Goal: Task Accomplishment & Management: Use online tool/utility

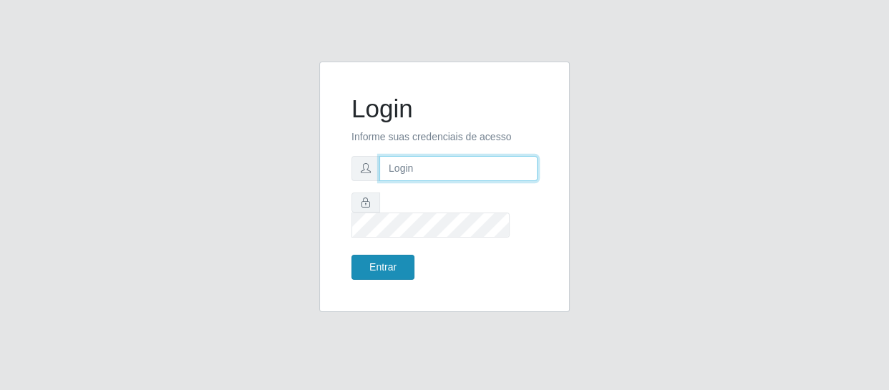
type input "[EMAIL_ADDRESS][DOMAIN_NAME]"
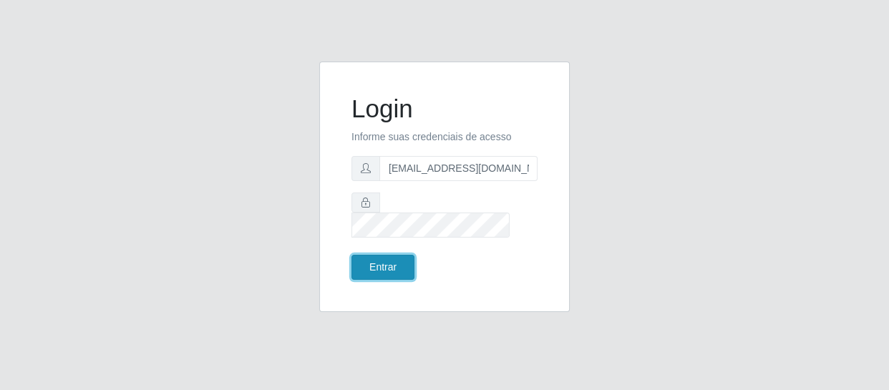
click at [364, 255] on button "Entrar" at bounding box center [383, 267] width 63 height 25
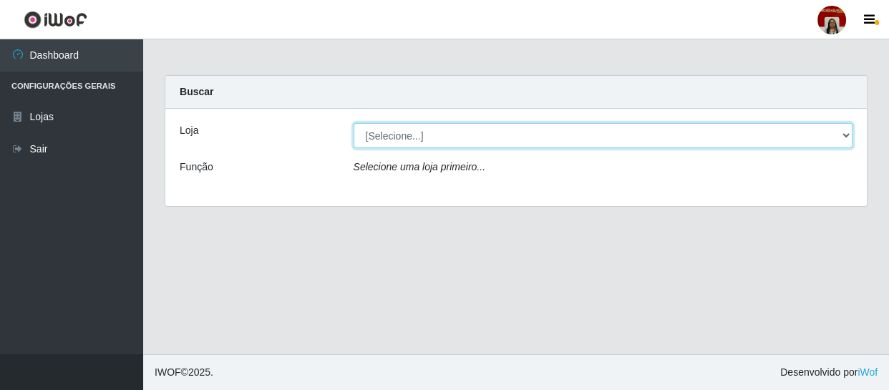
click at [548, 143] on select "[Selecione...] Mar Vermelho - Loja 04" at bounding box center [604, 135] width 500 height 25
select select "251"
click at [354, 123] on select "[Selecione...] Mar Vermelho - Loja 04" at bounding box center [604, 135] width 500 height 25
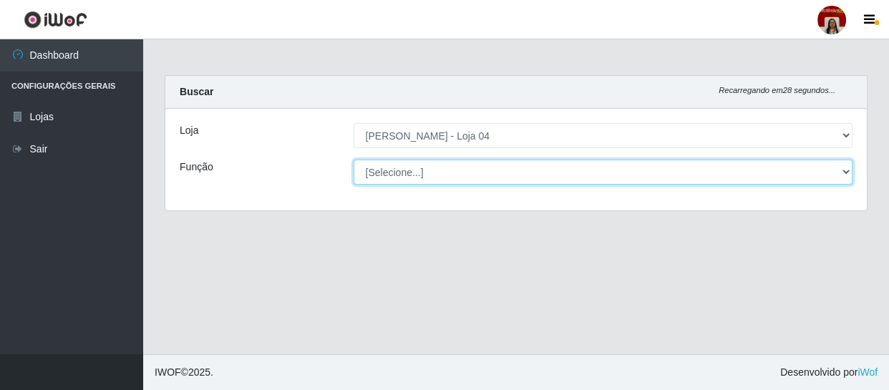
click at [511, 178] on select "[Selecione...] ASG ASG + ASG ++ Auxiliar de Depósito Auxiliar de Depósito + Aux…" at bounding box center [604, 172] width 500 height 25
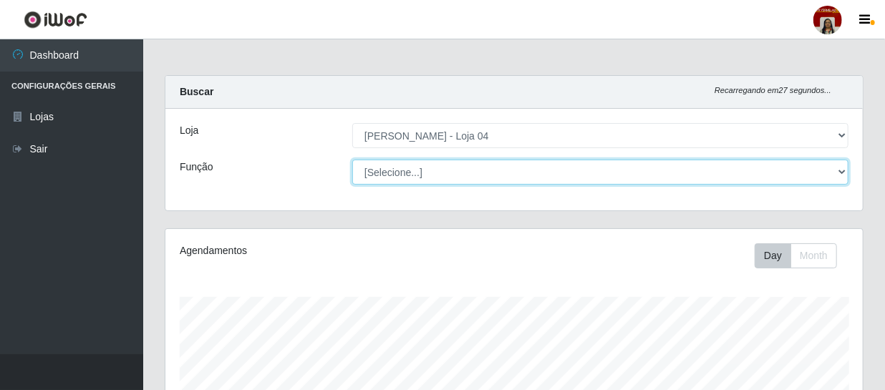
scroll to position [297, 697]
select select "22"
click at [352, 160] on select "[Selecione...] ASG ASG + ASG ++ Auxiliar de Depósito Auxiliar de Depósito + Aux…" at bounding box center [600, 172] width 496 height 25
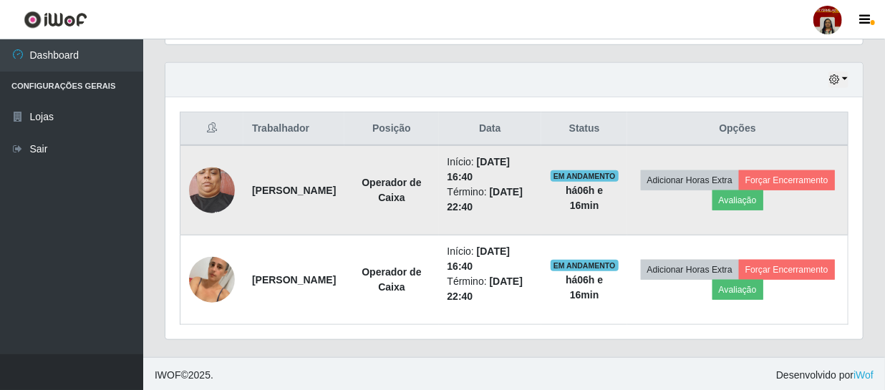
scroll to position [483, 0]
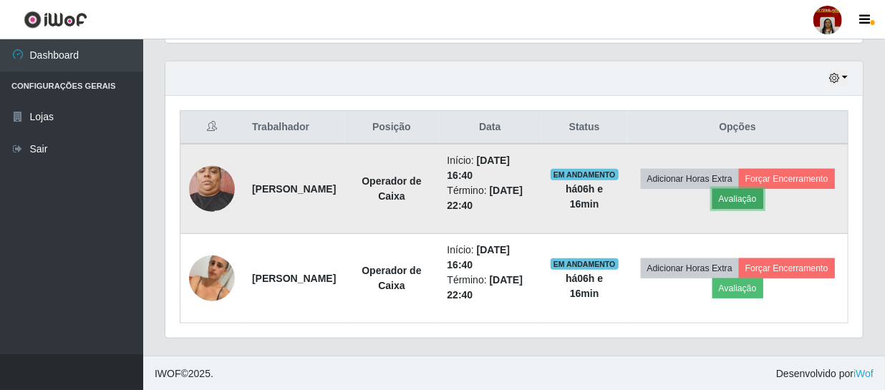
click at [763, 189] on button "Avaliação" at bounding box center [737, 199] width 51 height 20
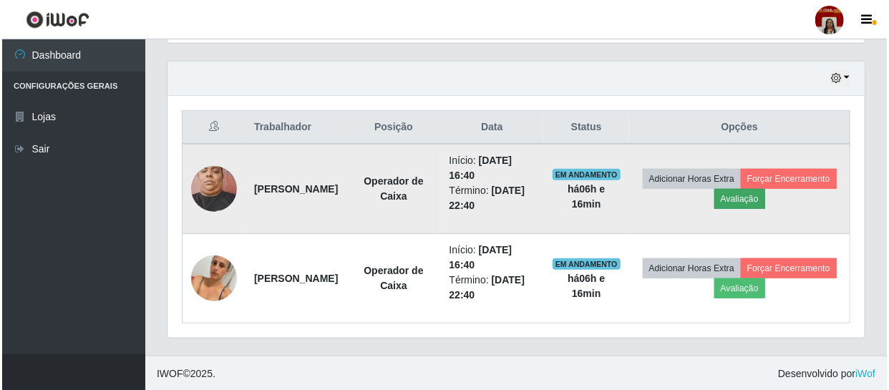
scroll to position [297, 691]
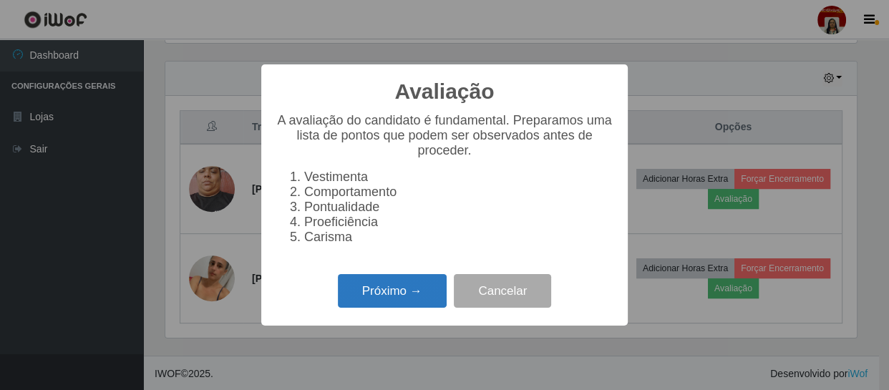
click at [401, 298] on button "Próximo →" at bounding box center [392, 291] width 109 height 34
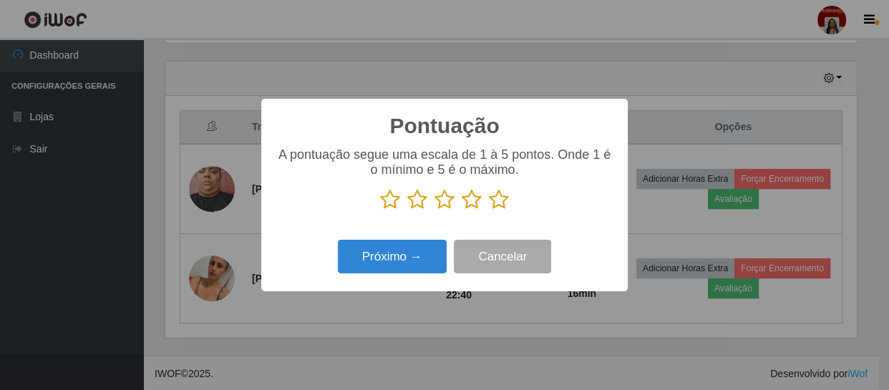
scroll to position [715752, 715357]
click at [496, 203] on icon at bounding box center [499, 199] width 20 height 21
click at [489, 211] on input "radio" at bounding box center [489, 211] width 0 height 0
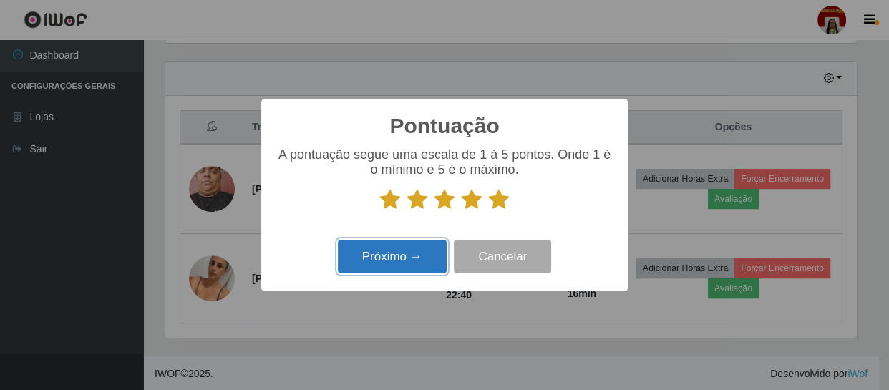
click at [407, 250] on button "Próximo →" at bounding box center [392, 257] width 109 height 34
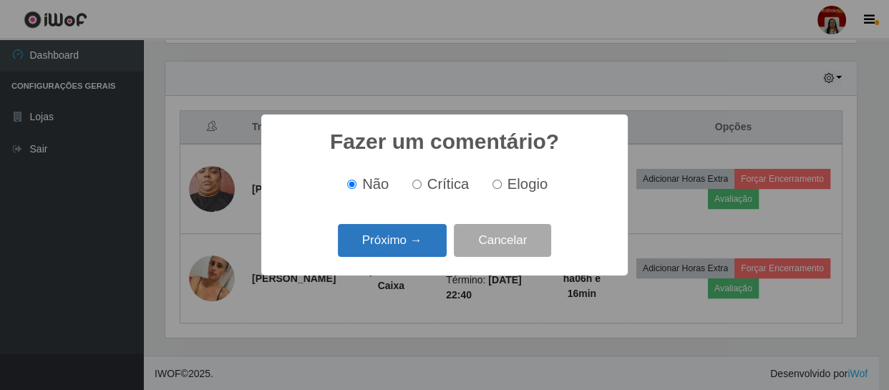
click at [407, 243] on button "Próximo →" at bounding box center [392, 241] width 109 height 34
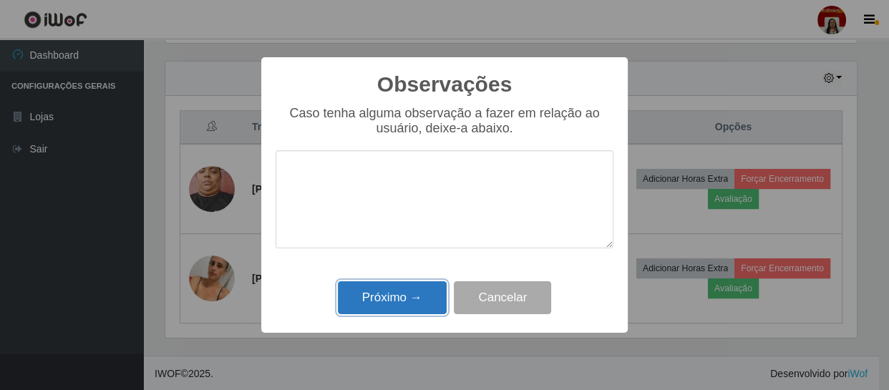
click at [415, 298] on button "Próximo →" at bounding box center [392, 298] width 109 height 34
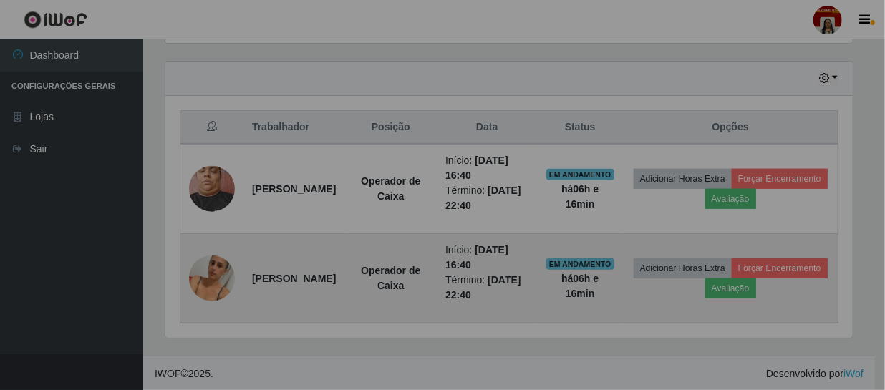
scroll to position [297, 697]
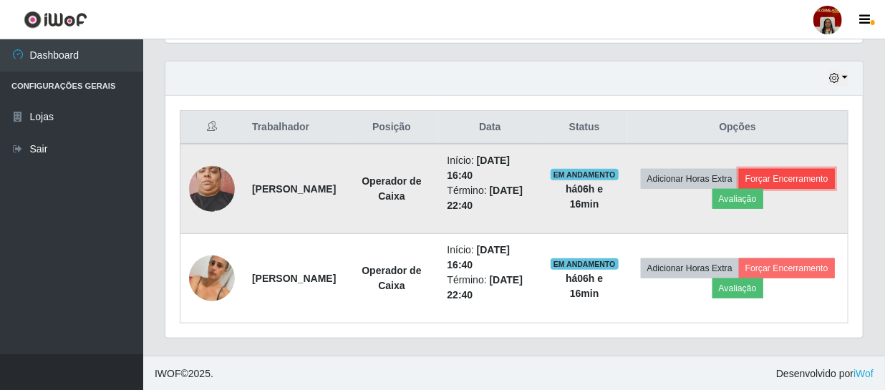
click at [739, 189] on button "Forçar Encerramento" at bounding box center [787, 179] width 96 height 20
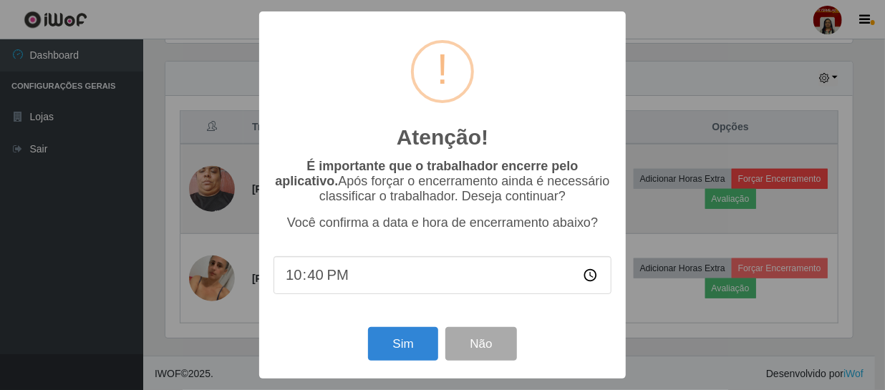
scroll to position [297, 691]
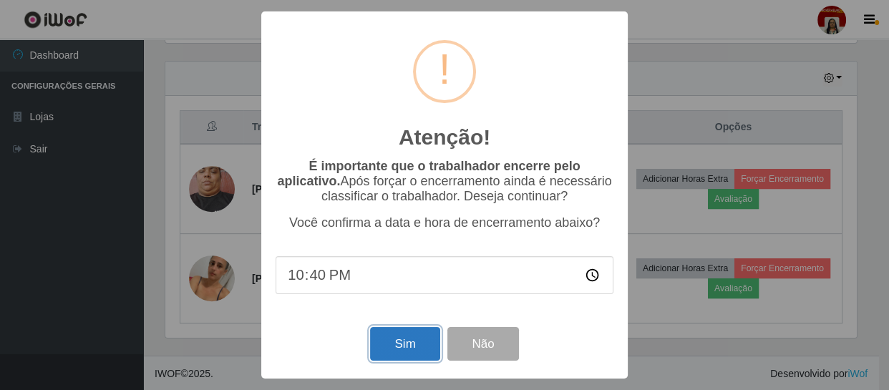
click at [397, 347] on button "Sim" at bounding box center [404, 344] width 69 height 34
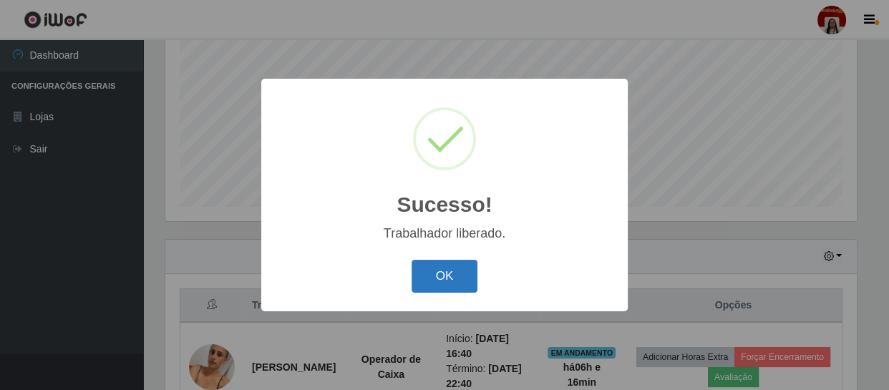
click at [446, 269] on button "OK" at bounding box center [445, 277] width 67 height 34
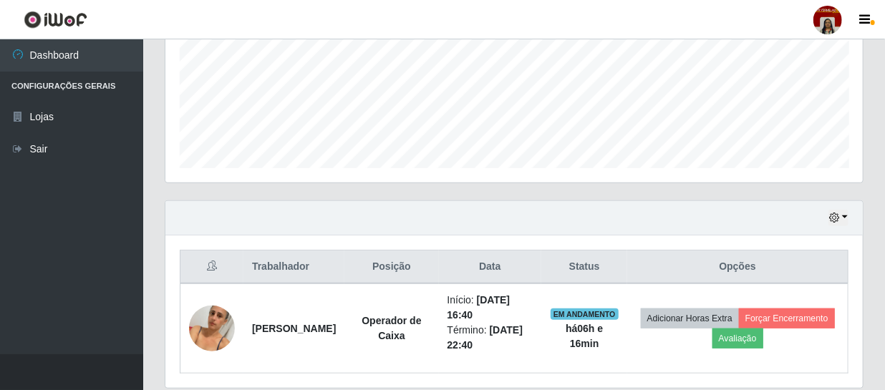
scroll to position [394, 0]
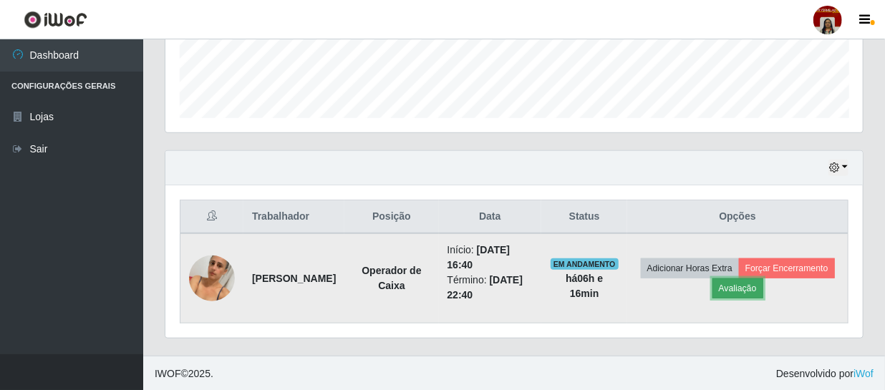
click at [763, 294] on button "Avaliação" at bounding box center [737, 289] width 51 height 20
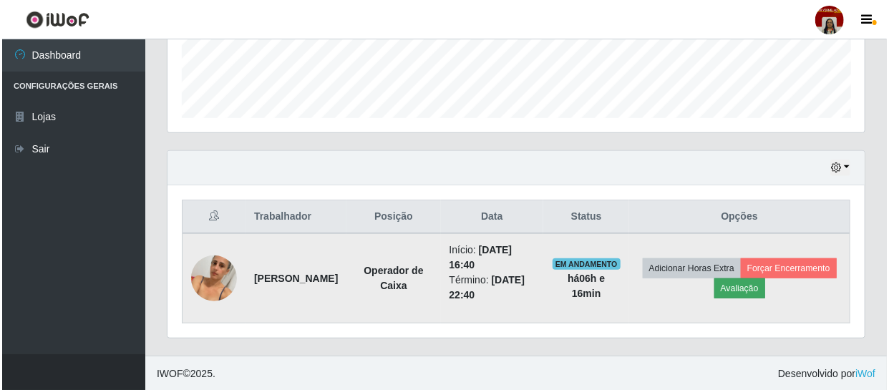
scroll to position [297, 691]
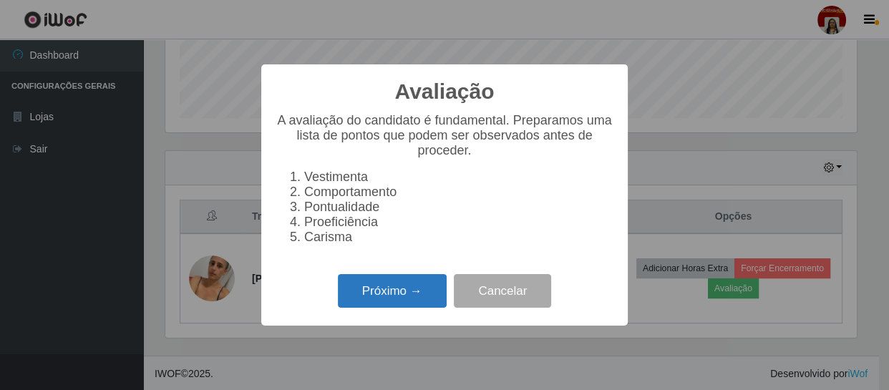
click at [379, 296] on button "Próximo →" at bounding box center [392, 291] width 109 height 34
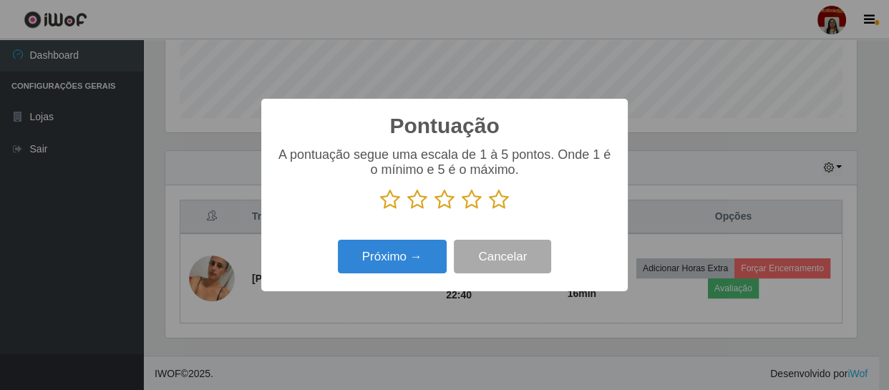
click at [496, 191] on icon at bounding box center [499, 199] width 20 height 21
click at [489, 211] on input "radio" at bounding box center [489, 211] width 0 height 0
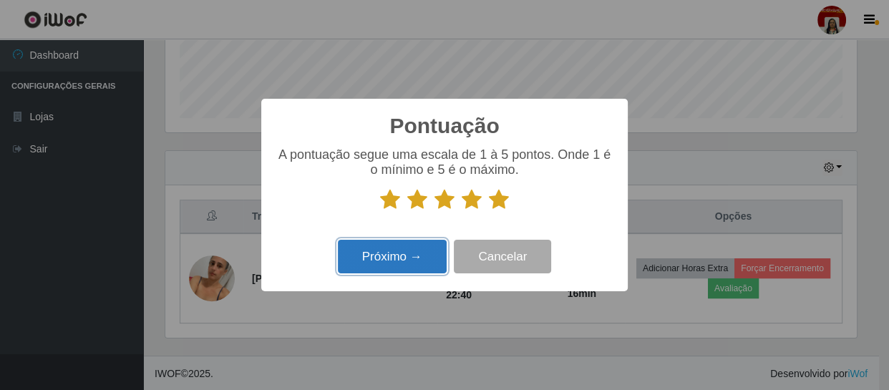
click at [391, 249] on button "Próximo →" at bounding box center [392, 257] width 109 height 34
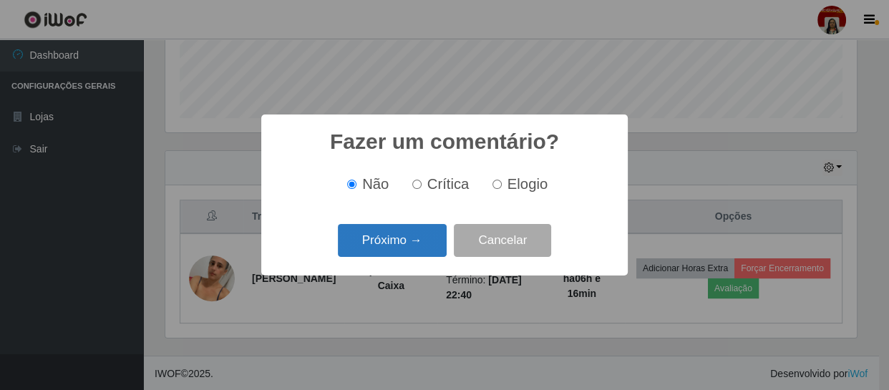
click at [418, 246] on button "Próximo →" at bounding box center [392, 241] width 109 height 34
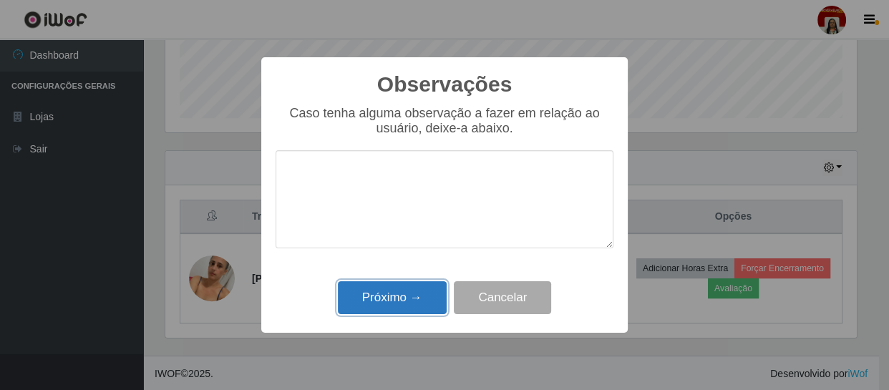
click at [407, 294] on button "Próximo →" at bounding box center [392, 298] width 109 height 34
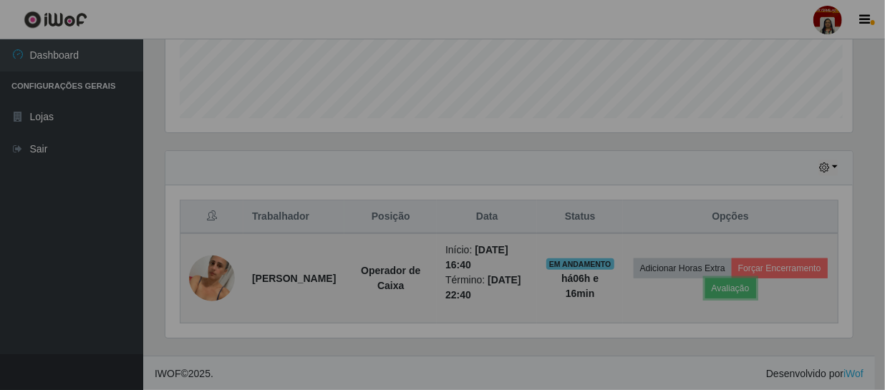
scroll to position [297, 697]
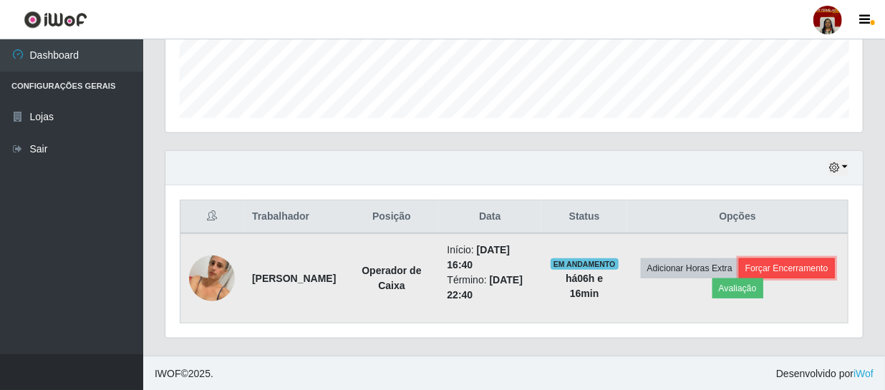
click at [739, 279] on button "Forçar Encerramento" at bounding box center [787, 268] width 96 height 20
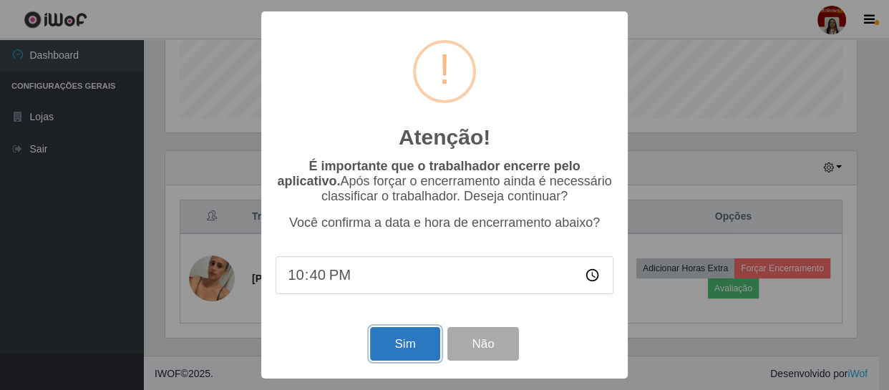
click at [390, 341] on button "Sim" at bounding box center [404, 344] width 69 height 34
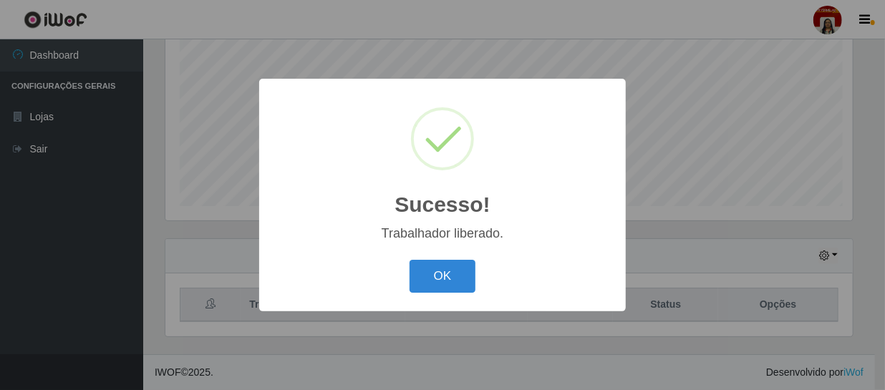
scroll to position [0, 0]
click at [465, 265] on button "OK" at bounding box center [445, 277] width 67 height 34
